Goal: Task Accomplishment & Management: Manage account settings

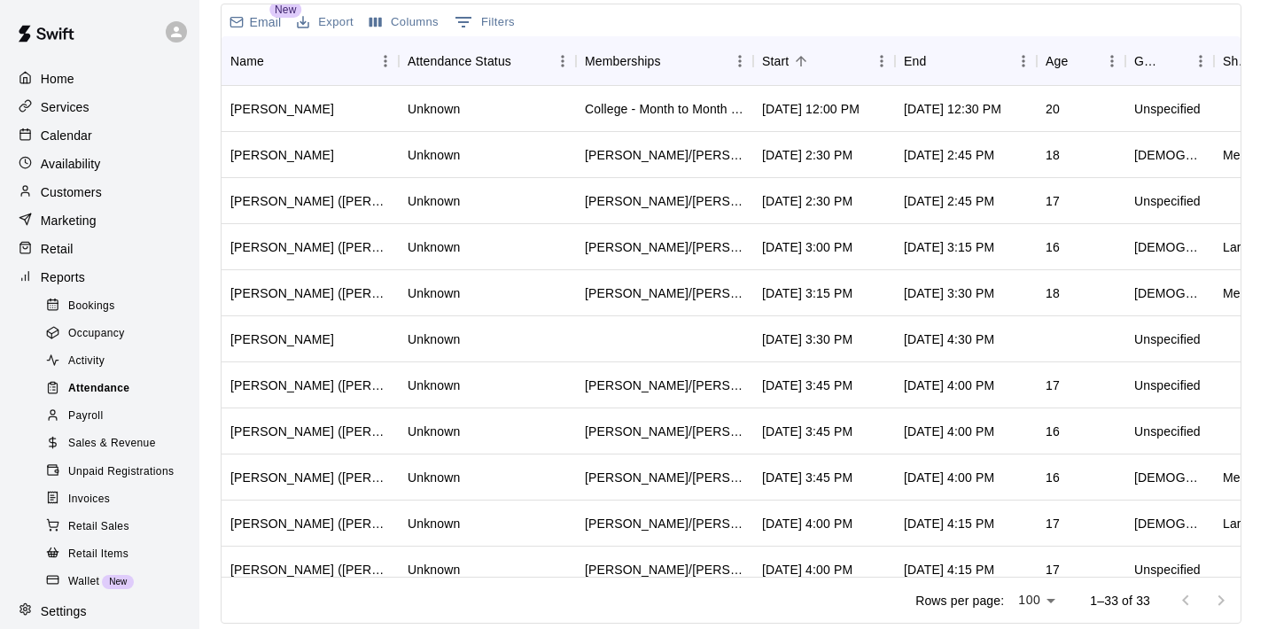
click at [117, 380] on span "Attendance" at bounding box center [98, 389] width 61 height 18
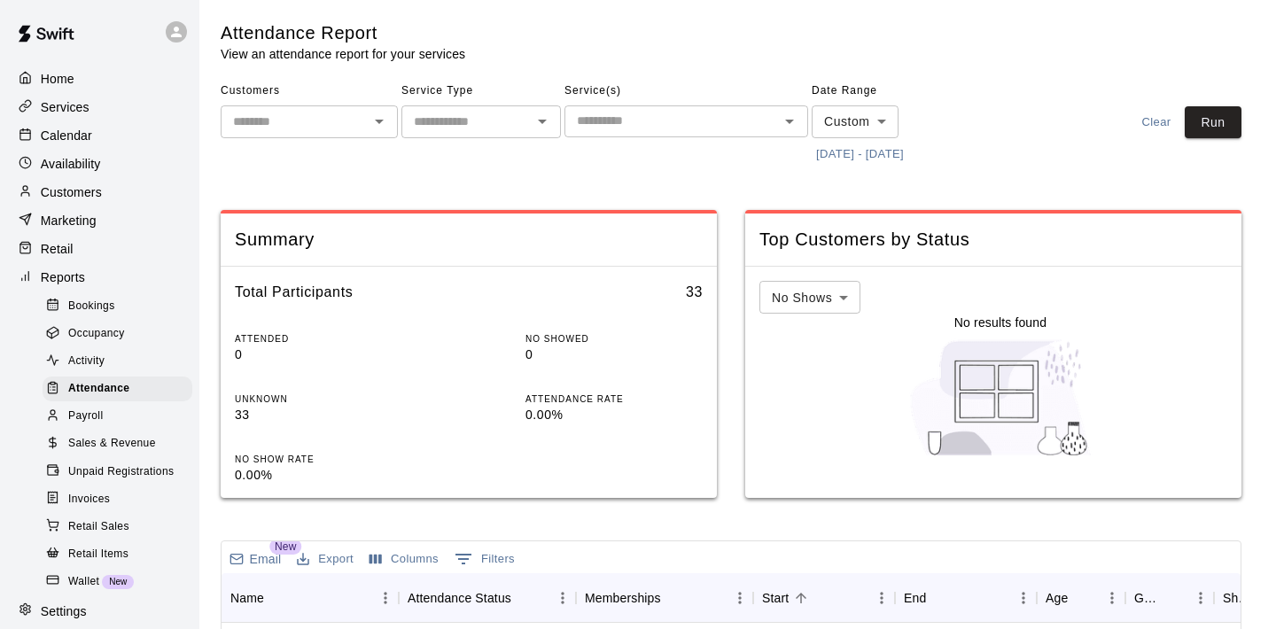
click at [824, 157] on button "[DATE] - [DATE]" at bounding box center [860, 154] width 97 height 27
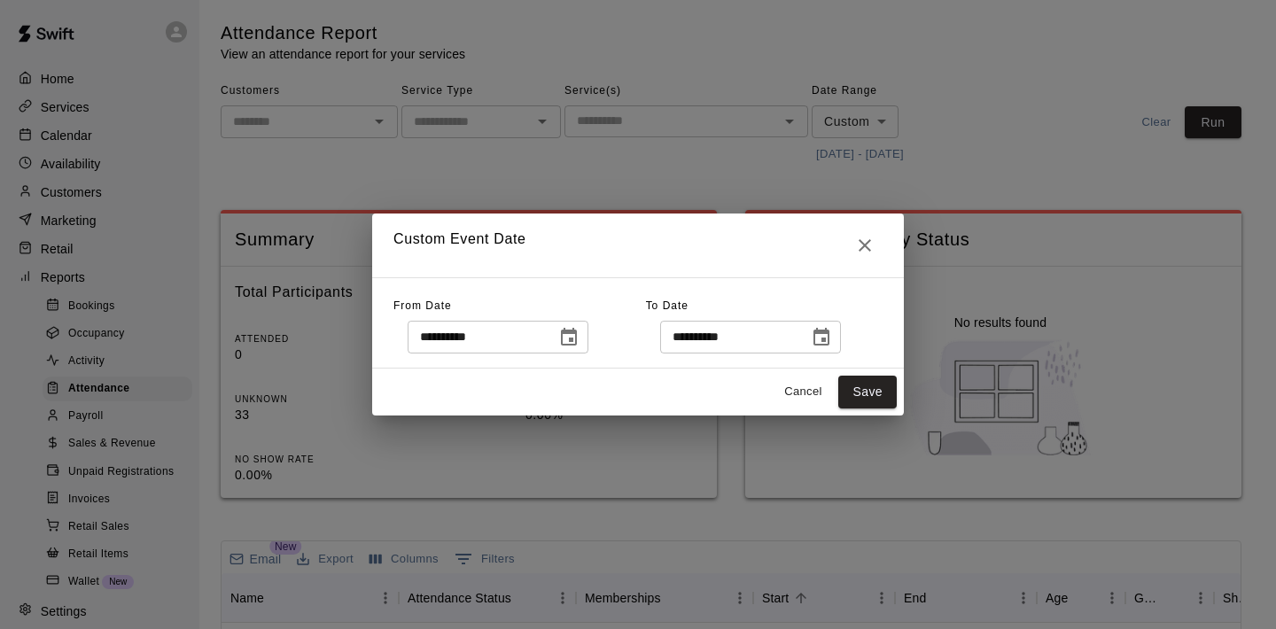
click at [820, 346] on icon "Choose date, selected date is Sep 9, 2025" at bounding box center [821, 337] width 21 height 21
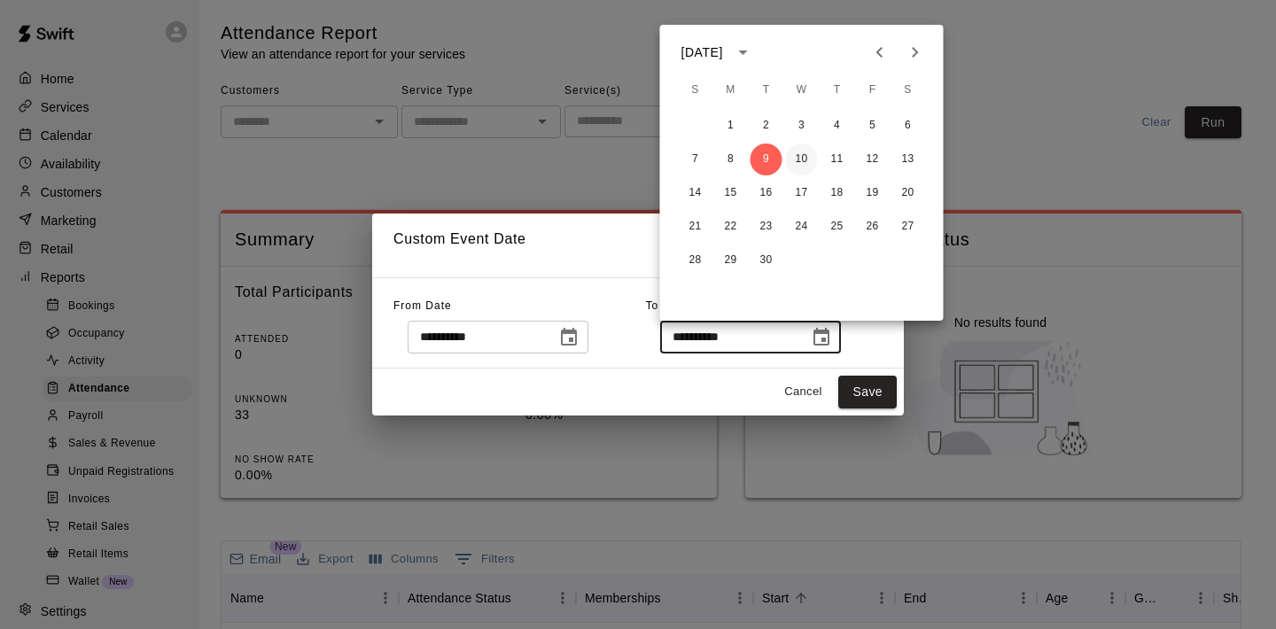
click at [797, 165] on button "10" at bounding box center [802, 160] width 32 height 32
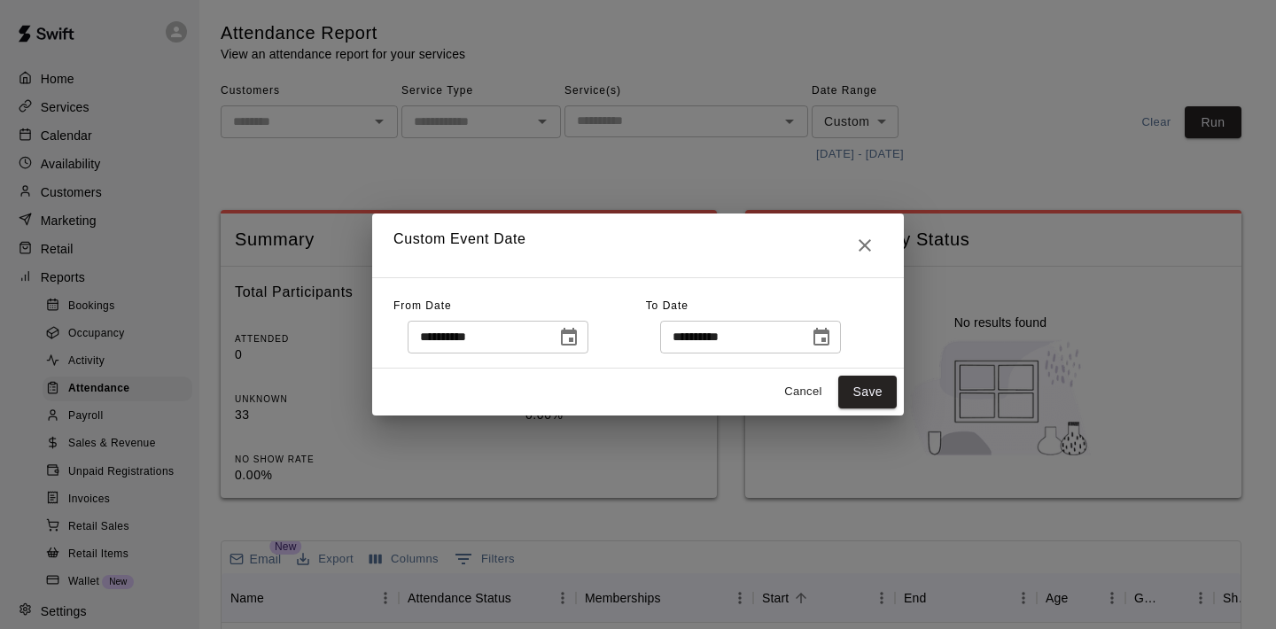
type input "**********"
click at [563, 338] on button "Choose date, selected date is Sep 9, 2025" at bounding box center [568, 337] width 35 height 35
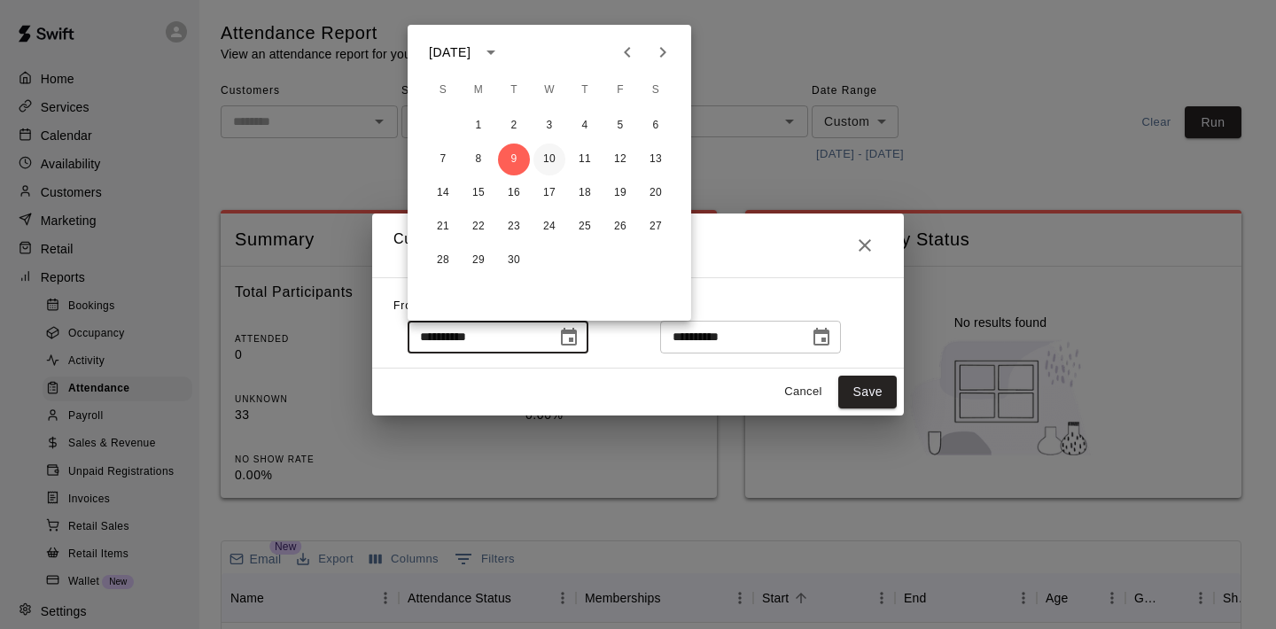
click at [548, 158] on button "10" at bounding box center [549, 160] width 32 height 32
type input "**********"
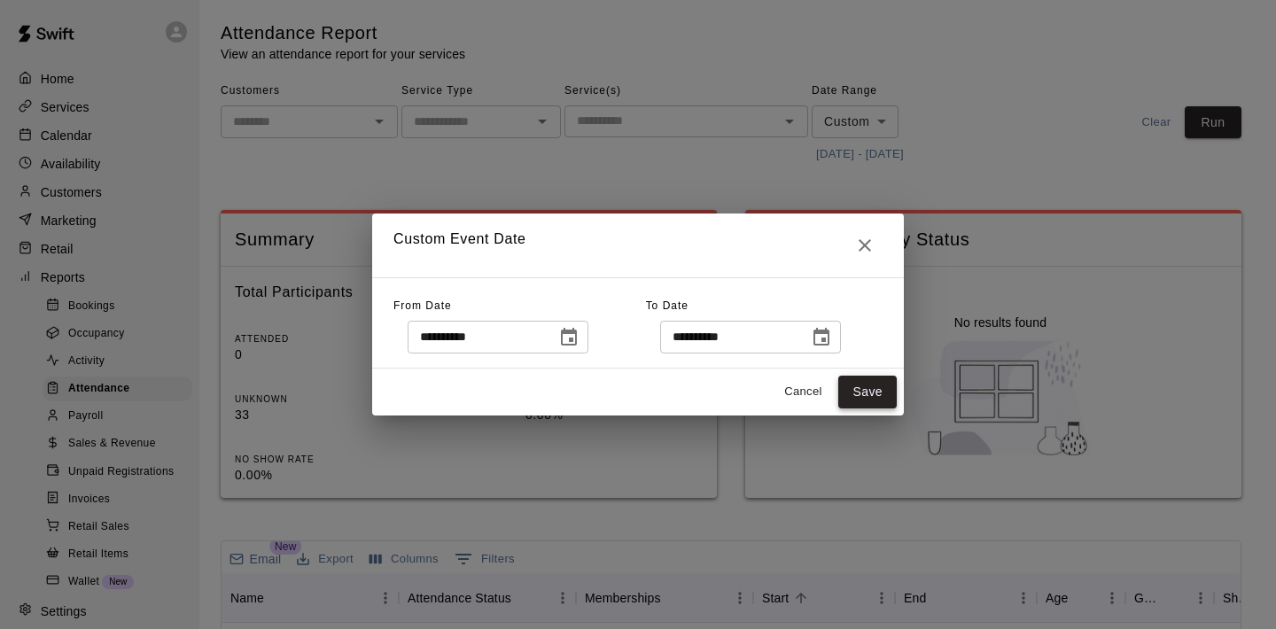
click at [859, 402] on button "Save" at bounding box center [867, 392] width 58 height 33
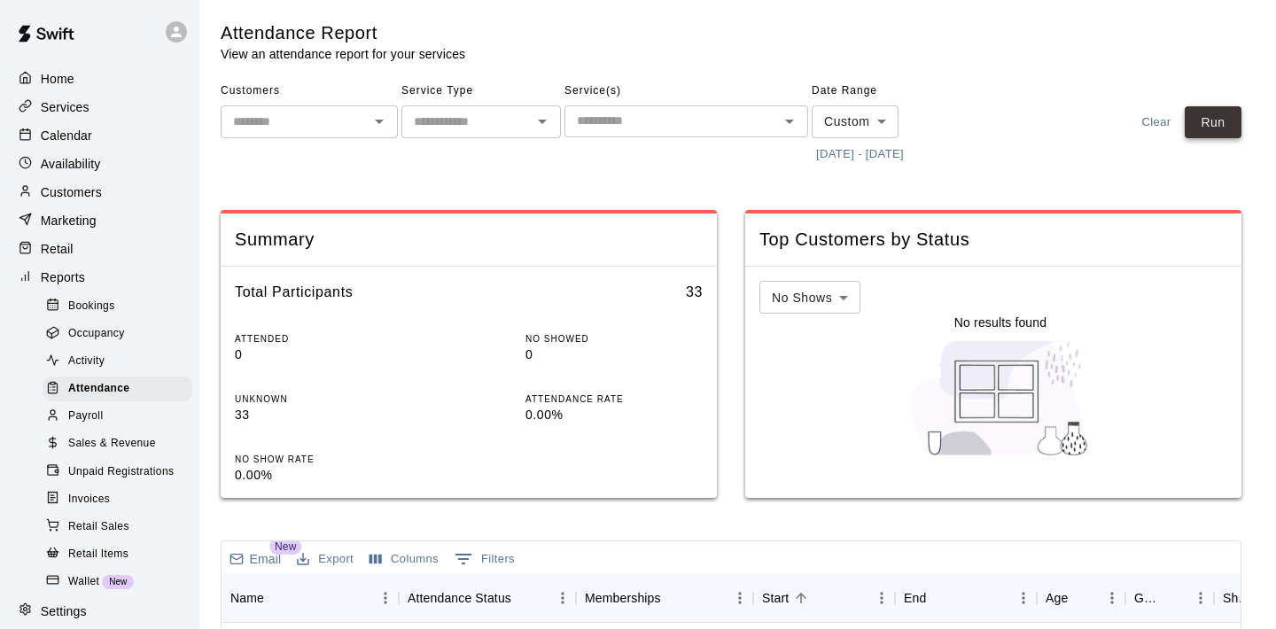
click at [1214, 124] on button "Run" at bounding box center [1213, 122] width 57 height 33
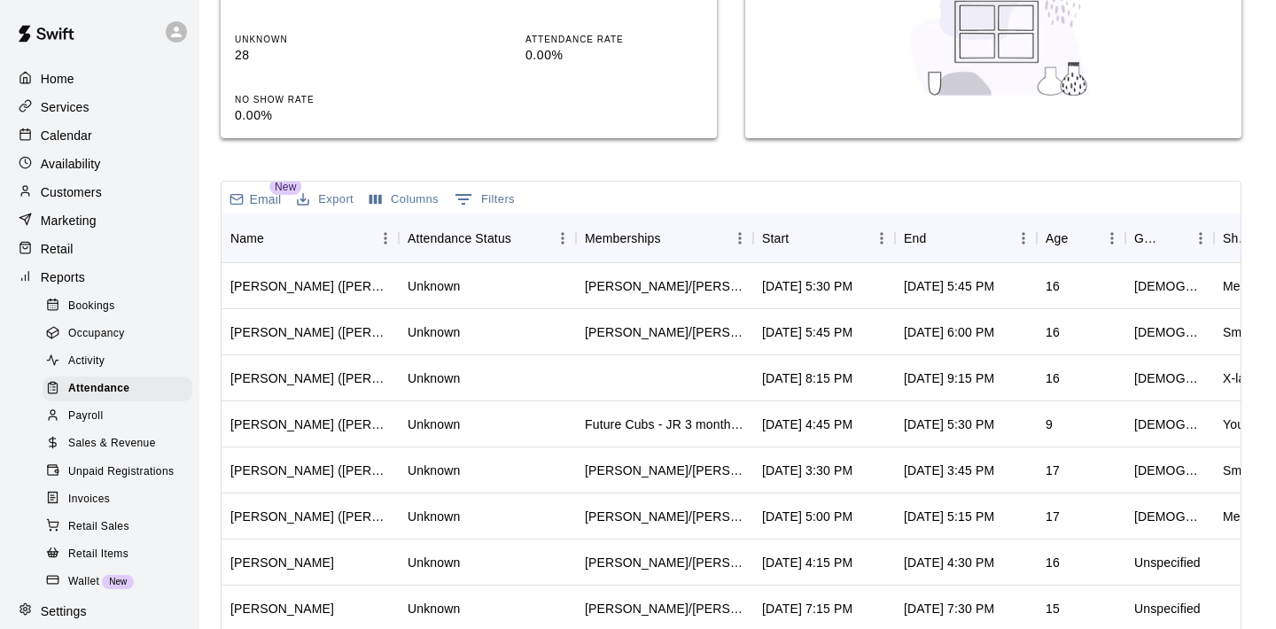
scroll to position [361, 0]
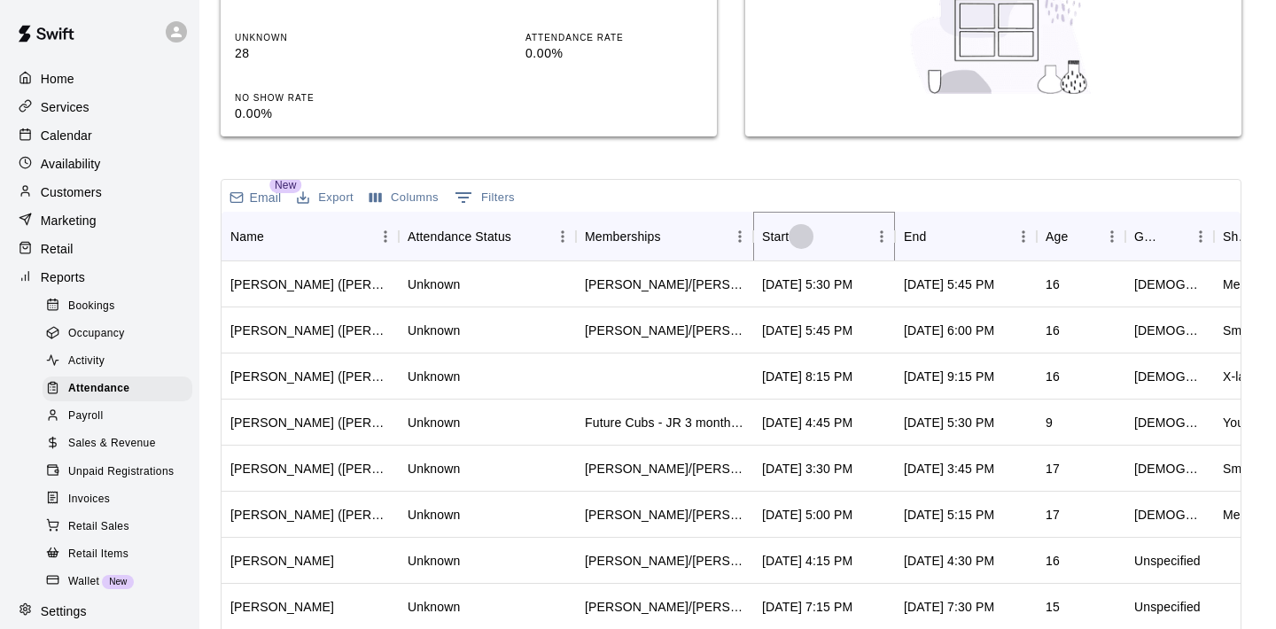
click at [807, 243] on button "Sort" at bounding box center [801, 236] width 25 height 25
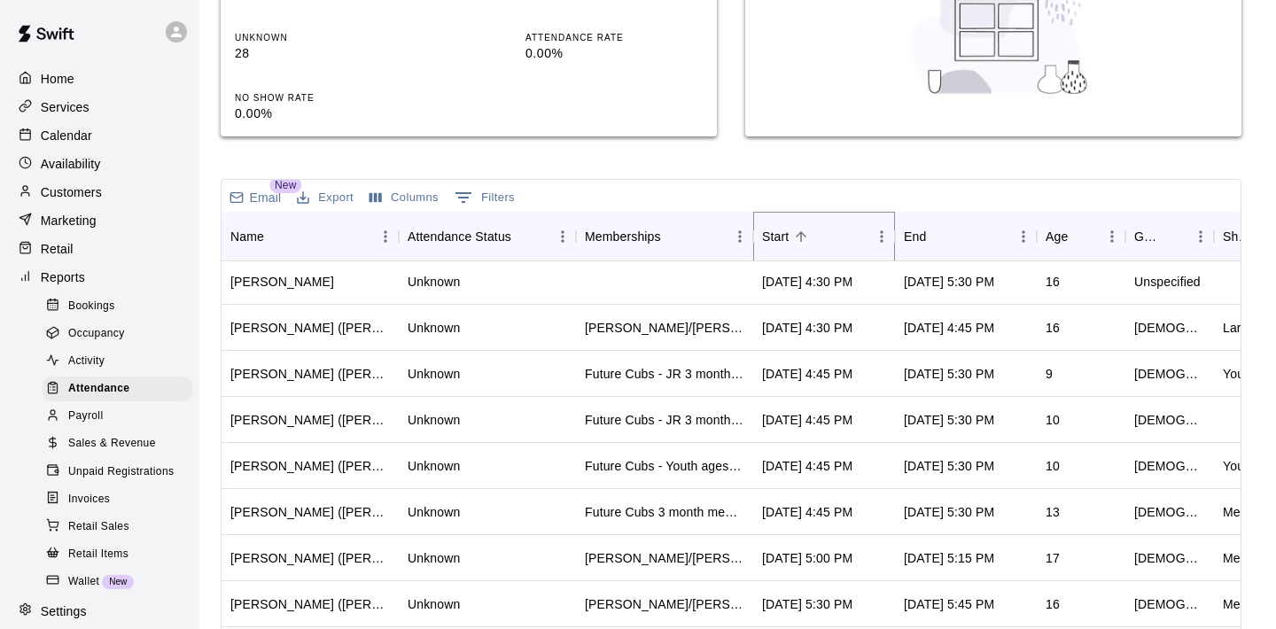
scroll to position [345, 0]
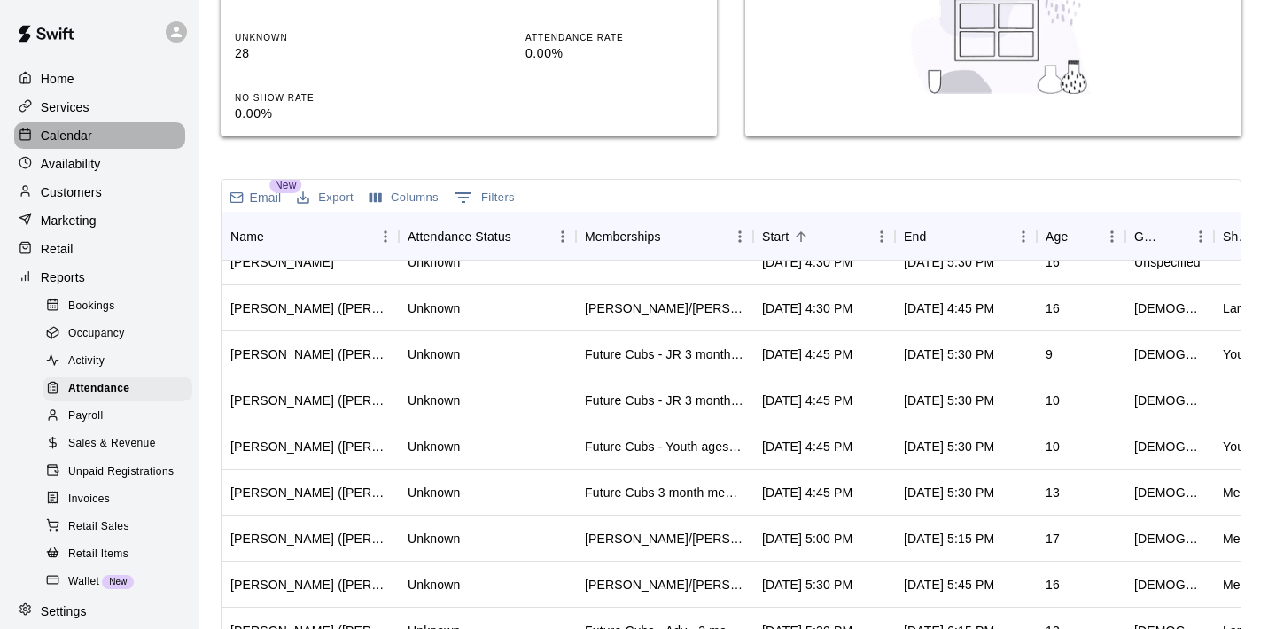
click at [62, 133] on p "Calendar" at bounding box center [66, 136] width 51 height 18
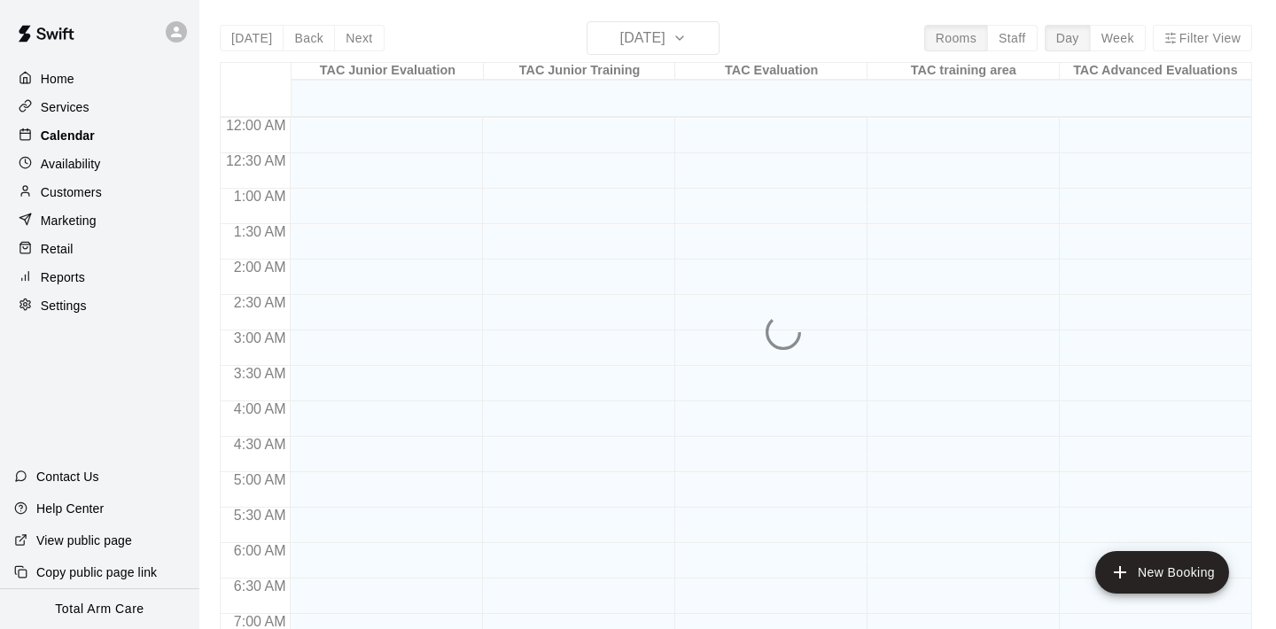
scroll to position [1117, 0]
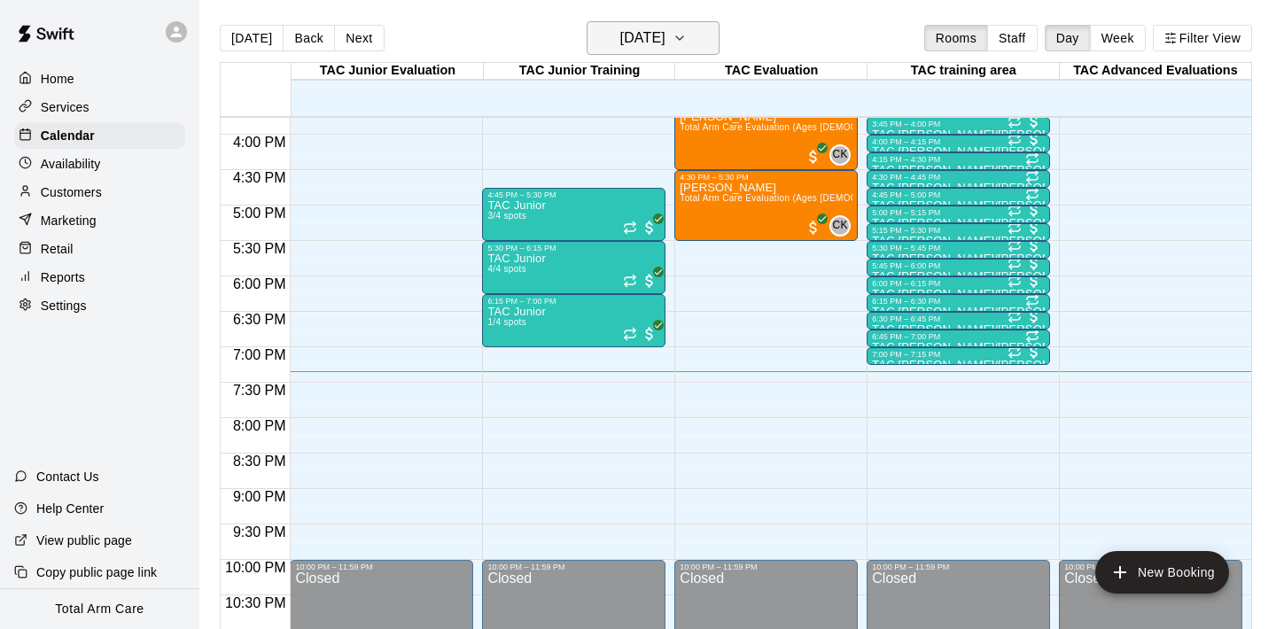
click at [665, 40] on h6 "[DATE]" at bounding box center [642, 38] width 45 height 25
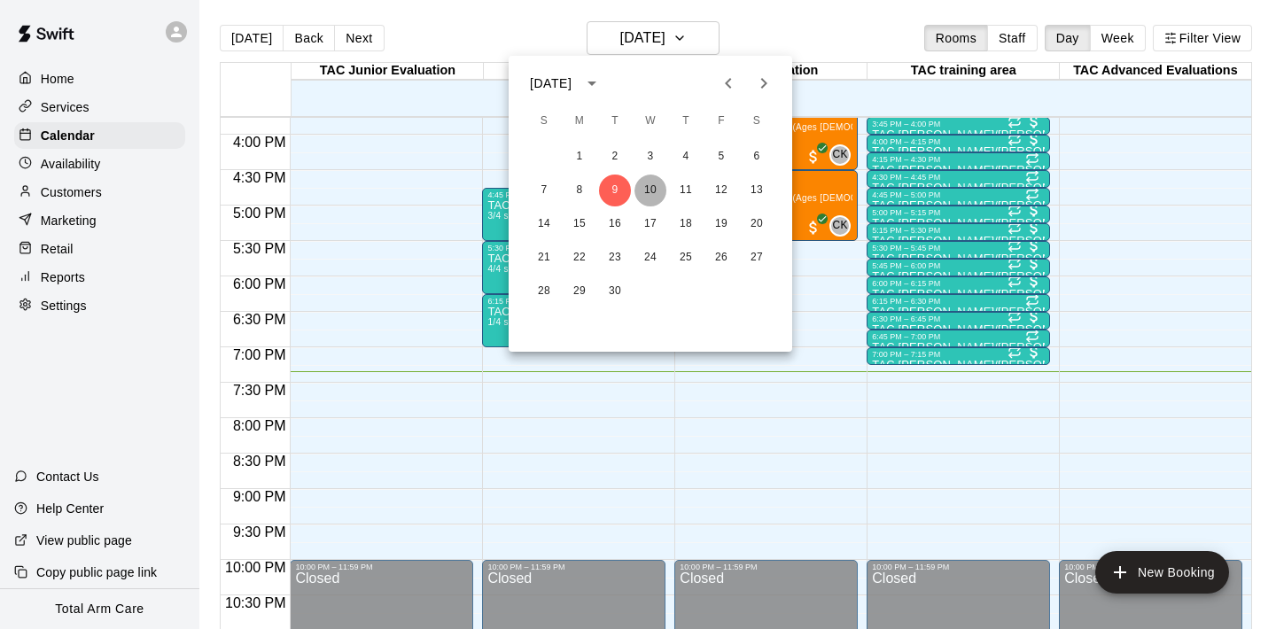
click at [648, 175] on button "10" at bounding box center [650, 191] width 32 height 32
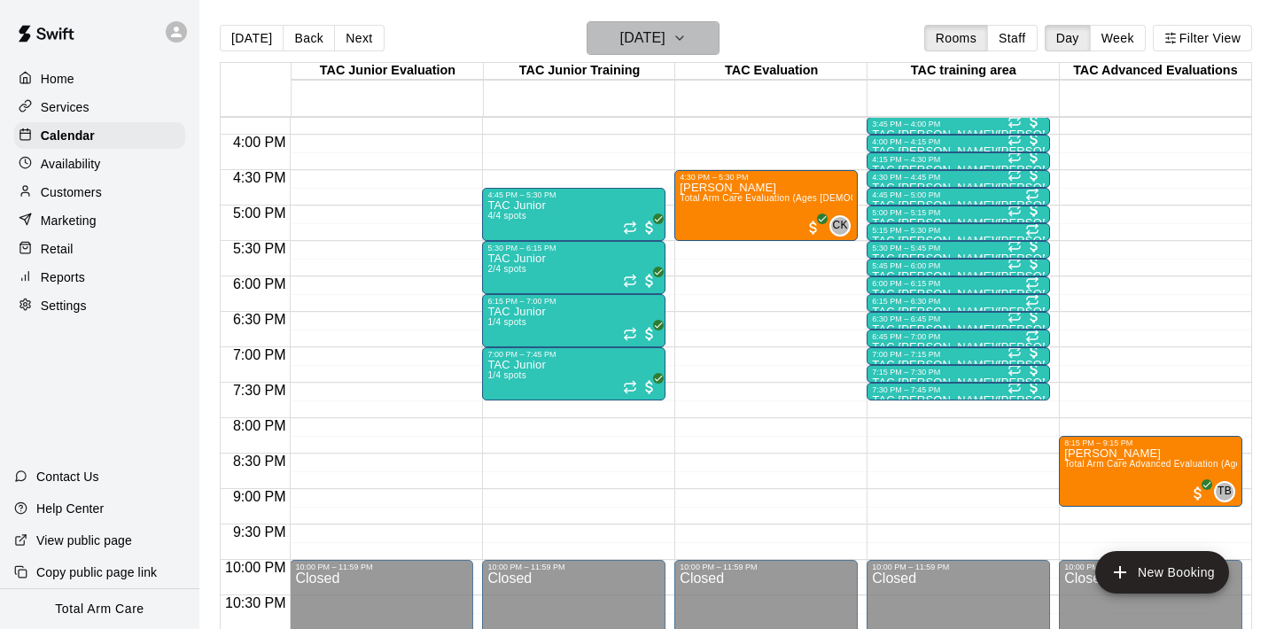
click at [659, 40] on h6 "[DATE]" at bounding box center [642, 38] width 45 height 25
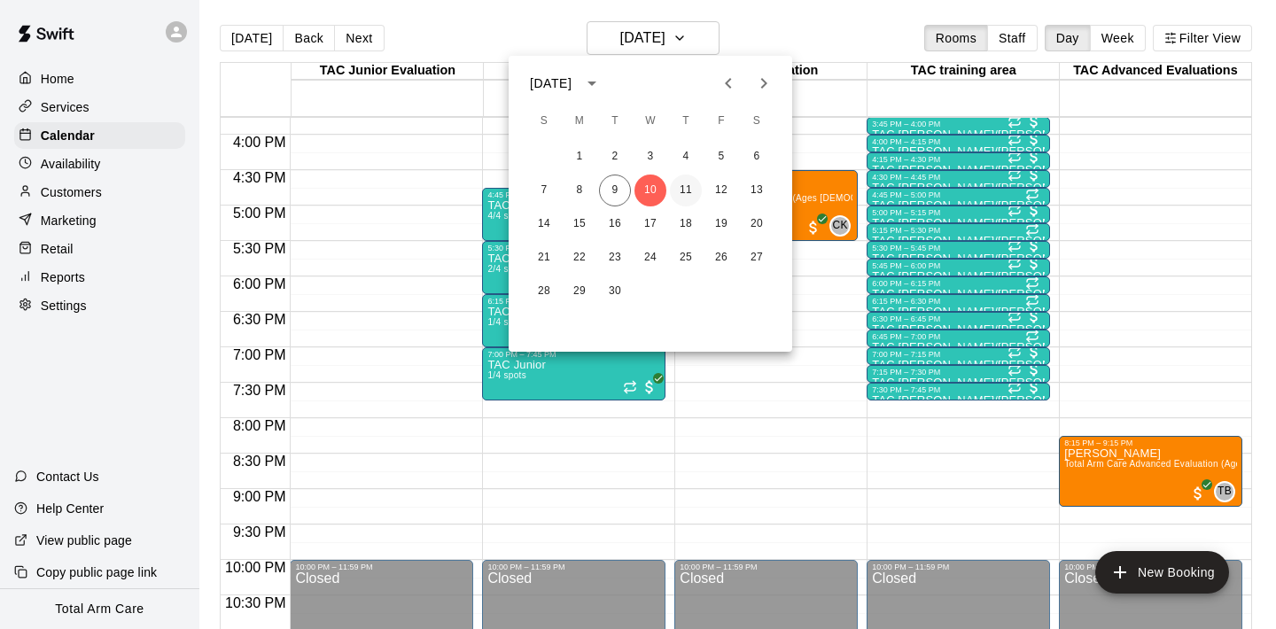
click at [691, 202] on button "11" at bounding box center [686, 191] width 32 height 32
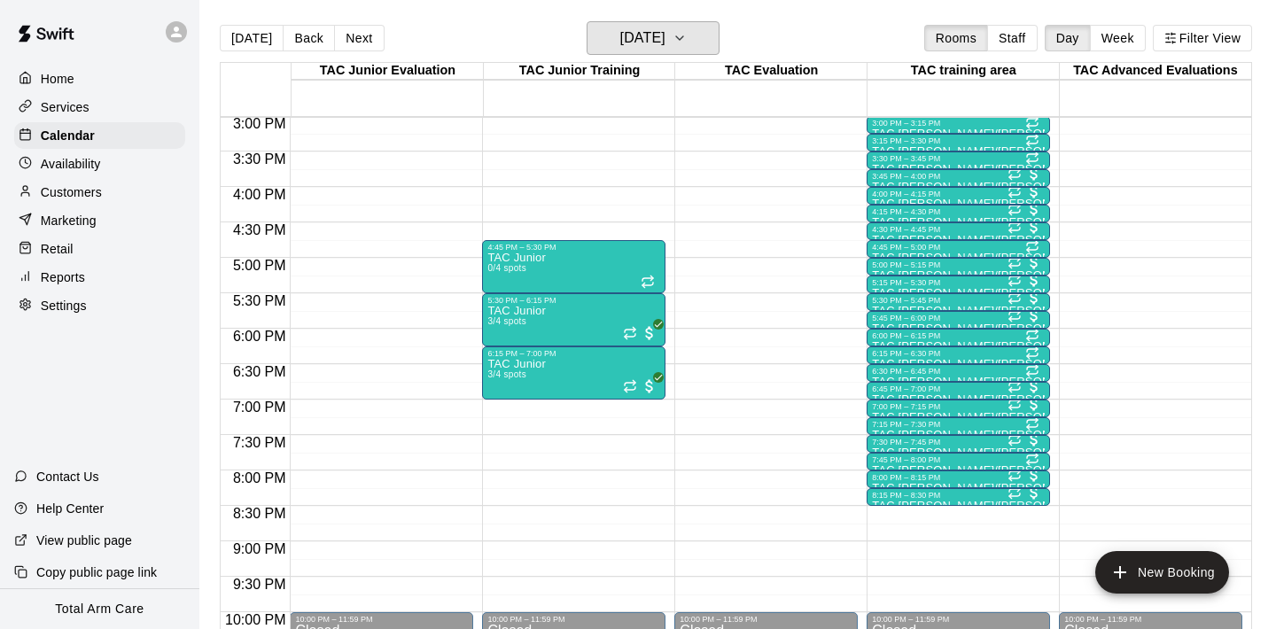
scroll to position [1069, 0]
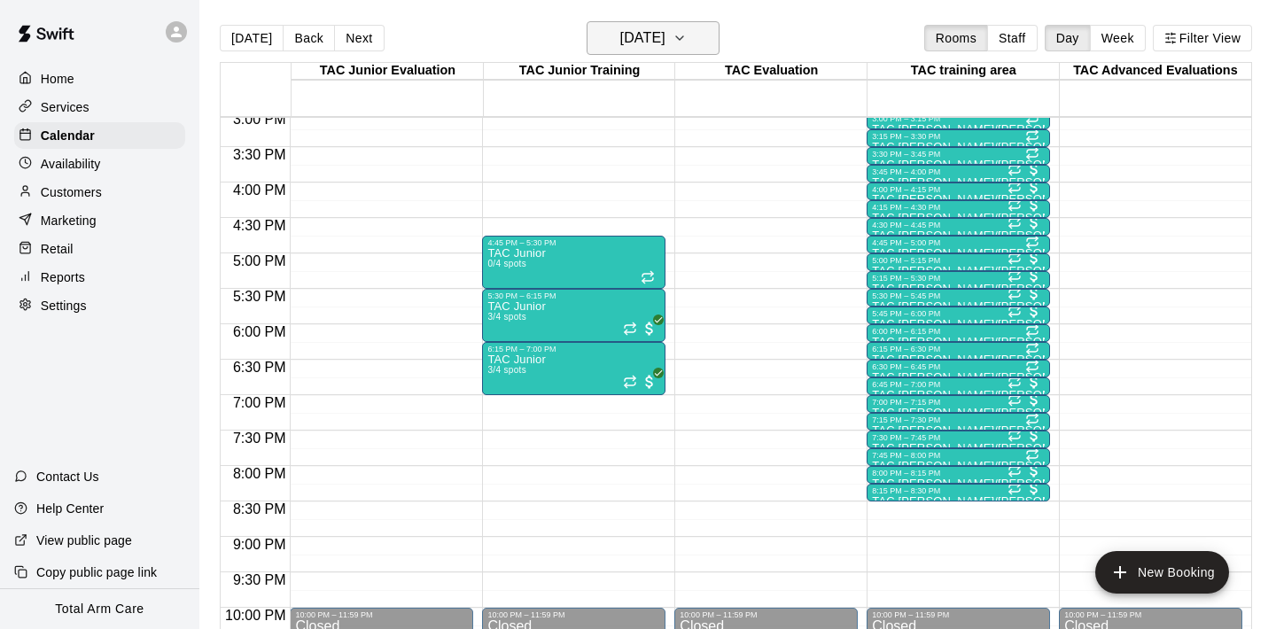
click at [697, 27] on button "[DATE]" at bounding box center [653, 38] width 133 height 34
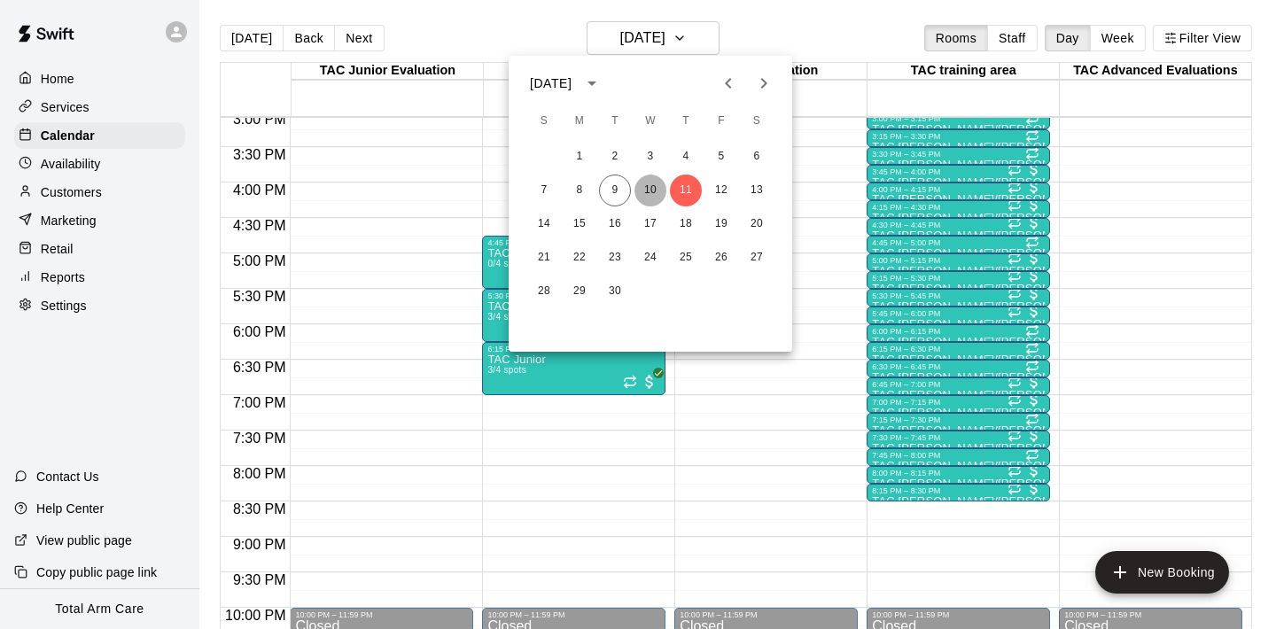
click at [652, 196] on button "10" at bounding box center [650, 191] width 32 height 32
